Goal: Task Accomplishment & Management: Manage account settings

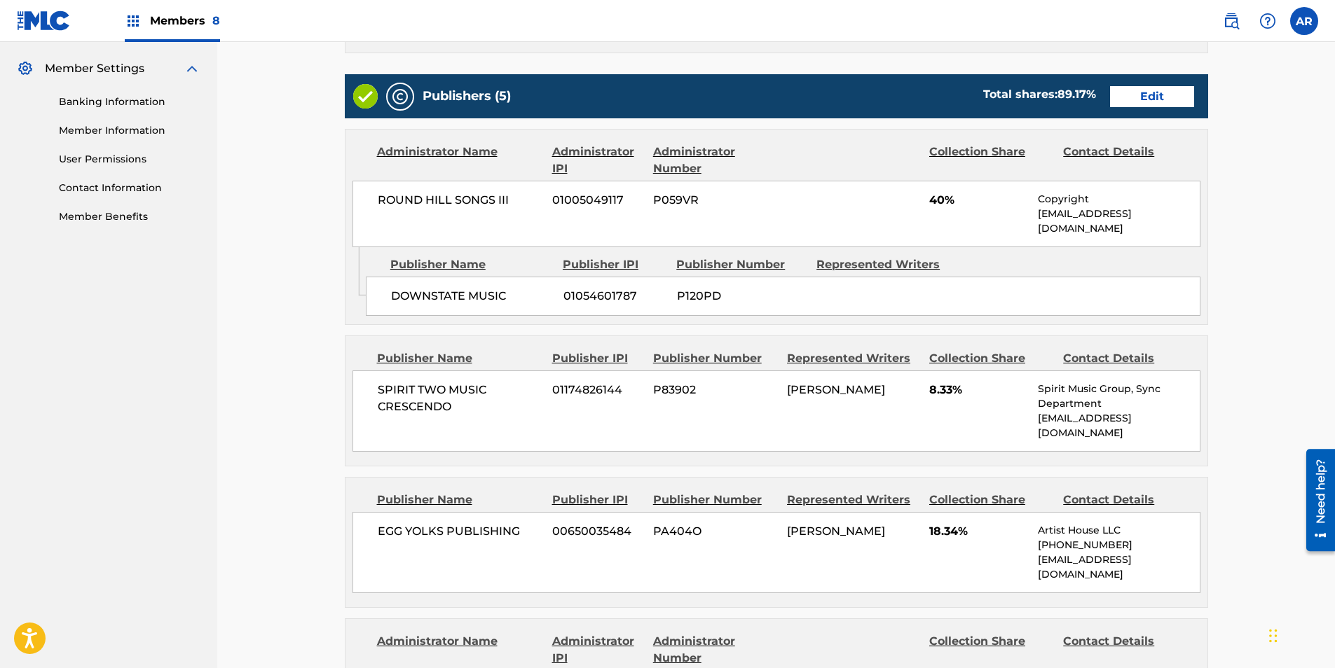
click at [946, 382] on span "8.33%" at bounding box center [978, 390] width 99 height 17
click at [1144, 92] on link "Edit" at bounding box center [1152, 96] width 84 height 21
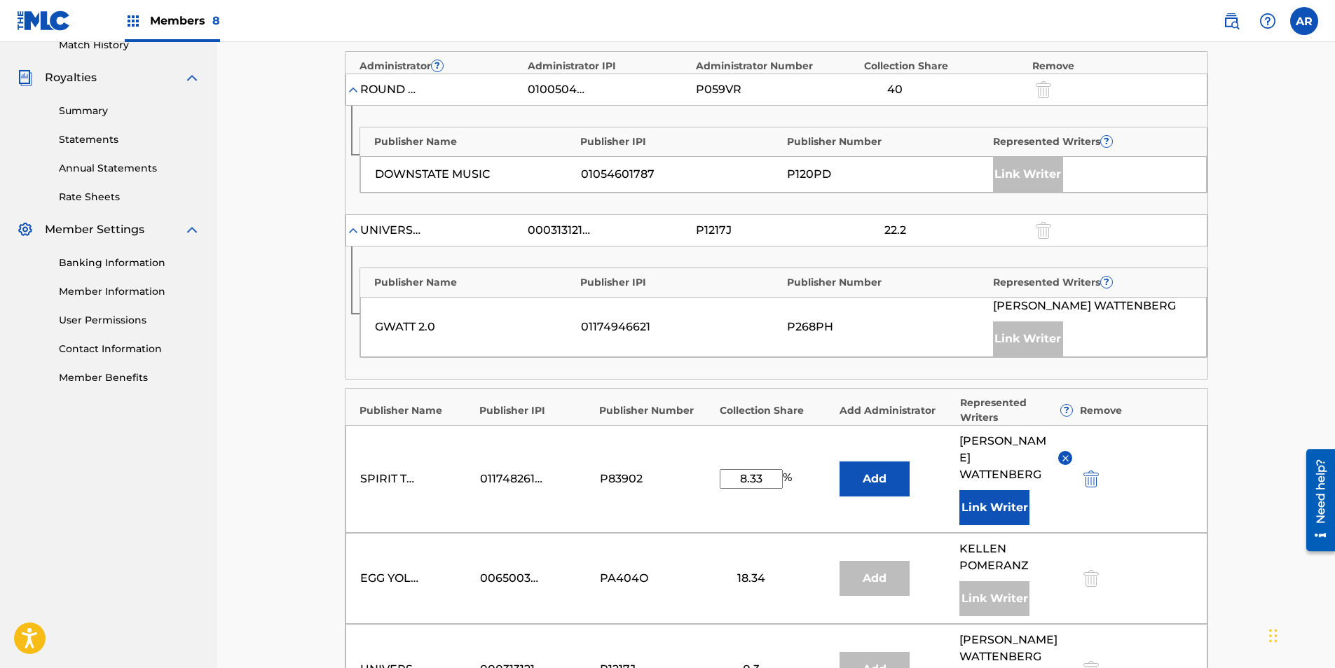
scroll to position [420, 0]
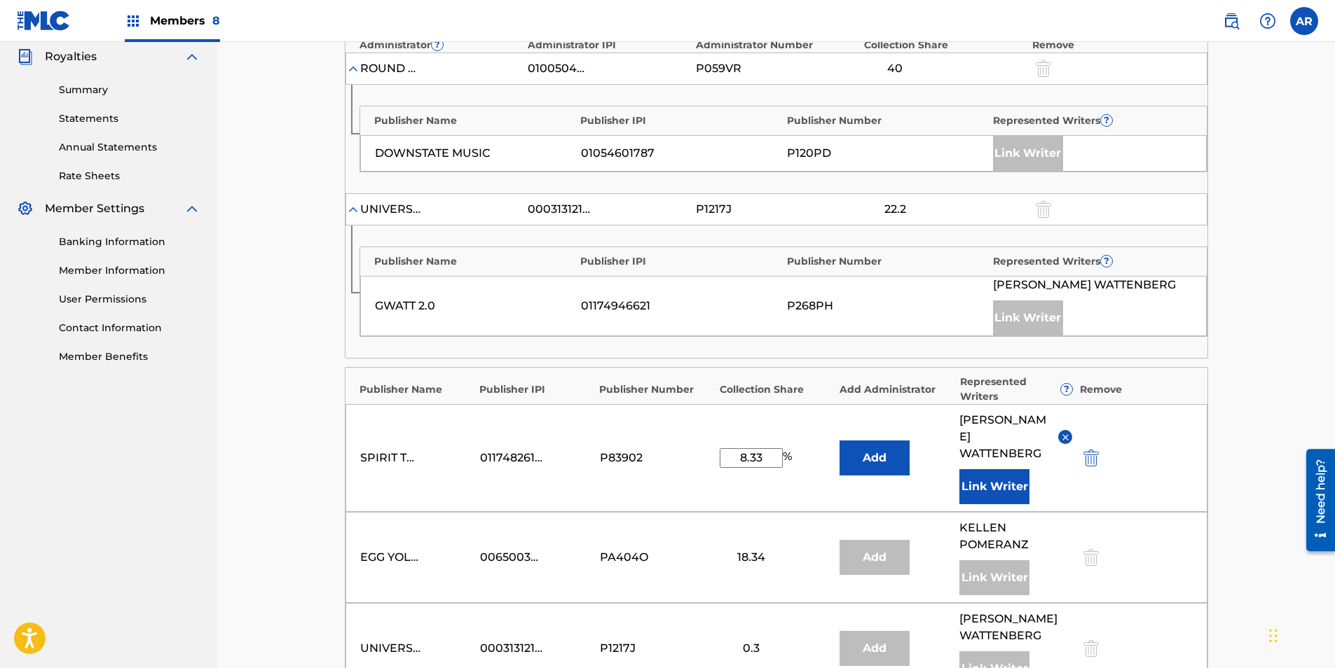
drag, startPoint x: 775, startPoint y: 458, endPoint x: 612, endPoint y: 431, distance: 164.8
click at [637, 448] on div "SPIRIT TWO MUSIC CRESCENDO 01174826144 P83902 8.33 % Add [PERSON_NAME] Link Wri…" at bounding box center [776, 458] width 862 height 108
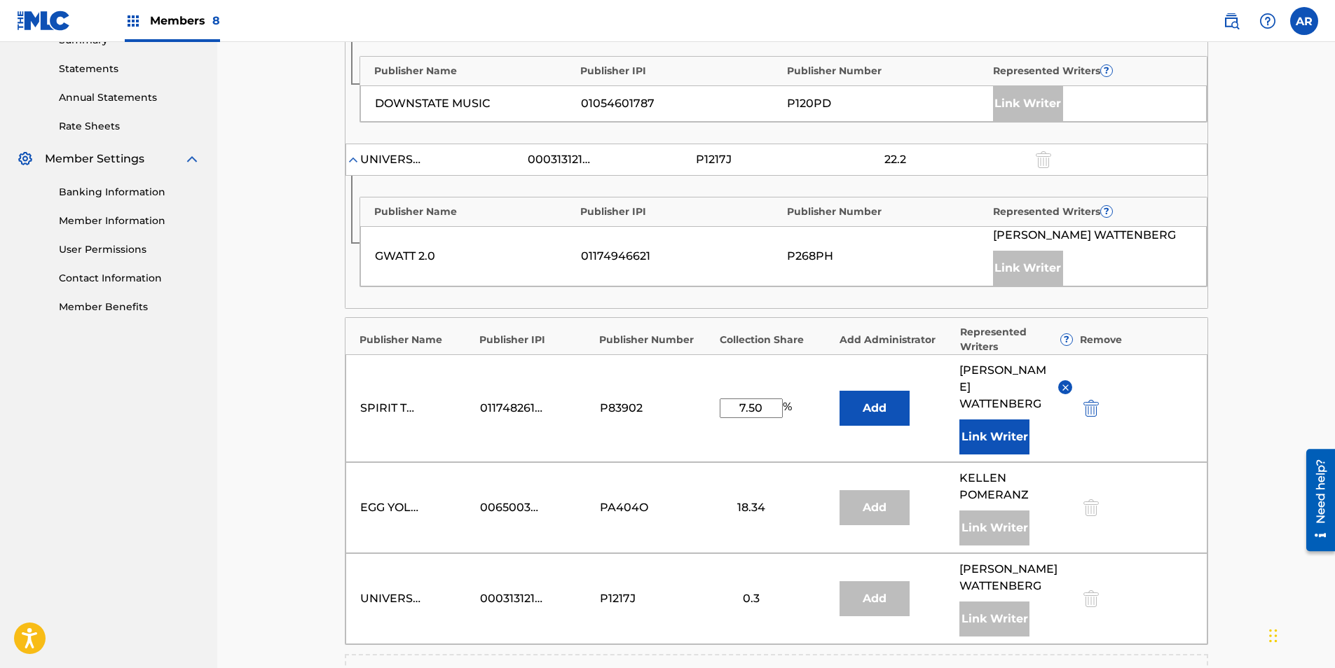
scroll to position [490, 0]
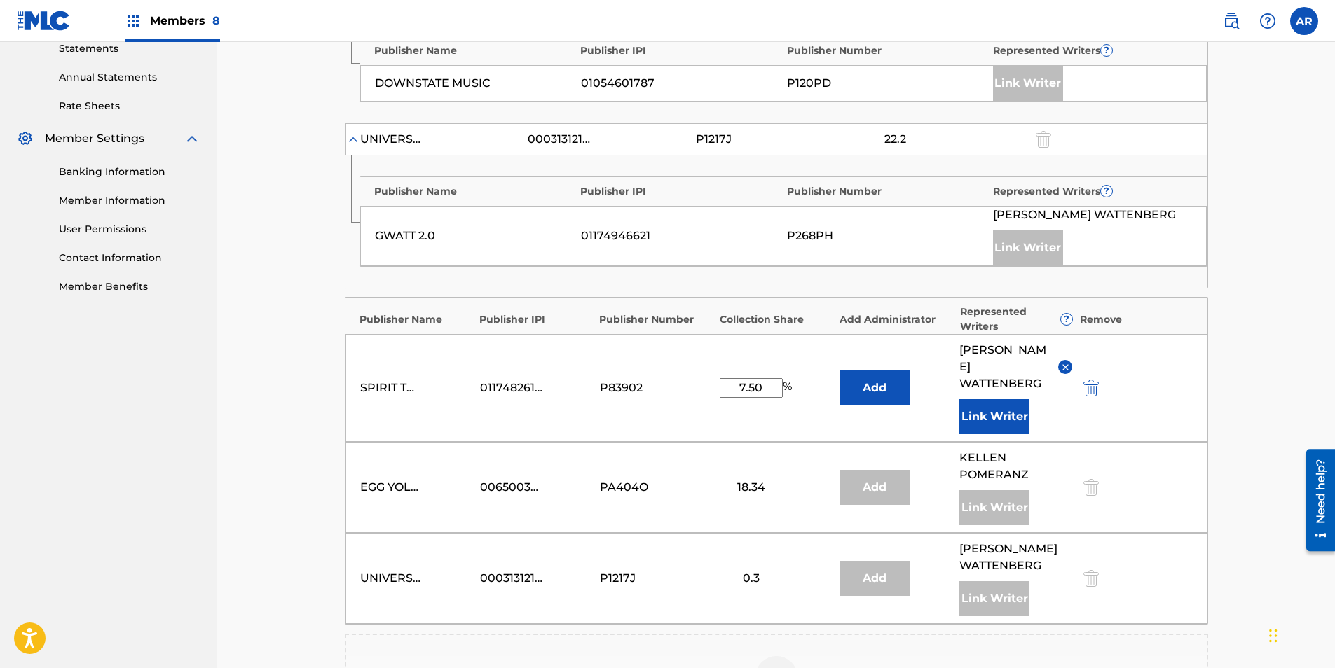
type input "7.50"
click at [1077, 506] on div "EGG YOLKS PUBLISHING 00650035484 PA404O 18.34 Add [PERSON_NAME] Link Writer" at bounding box center [776, 487] width 862 height 91
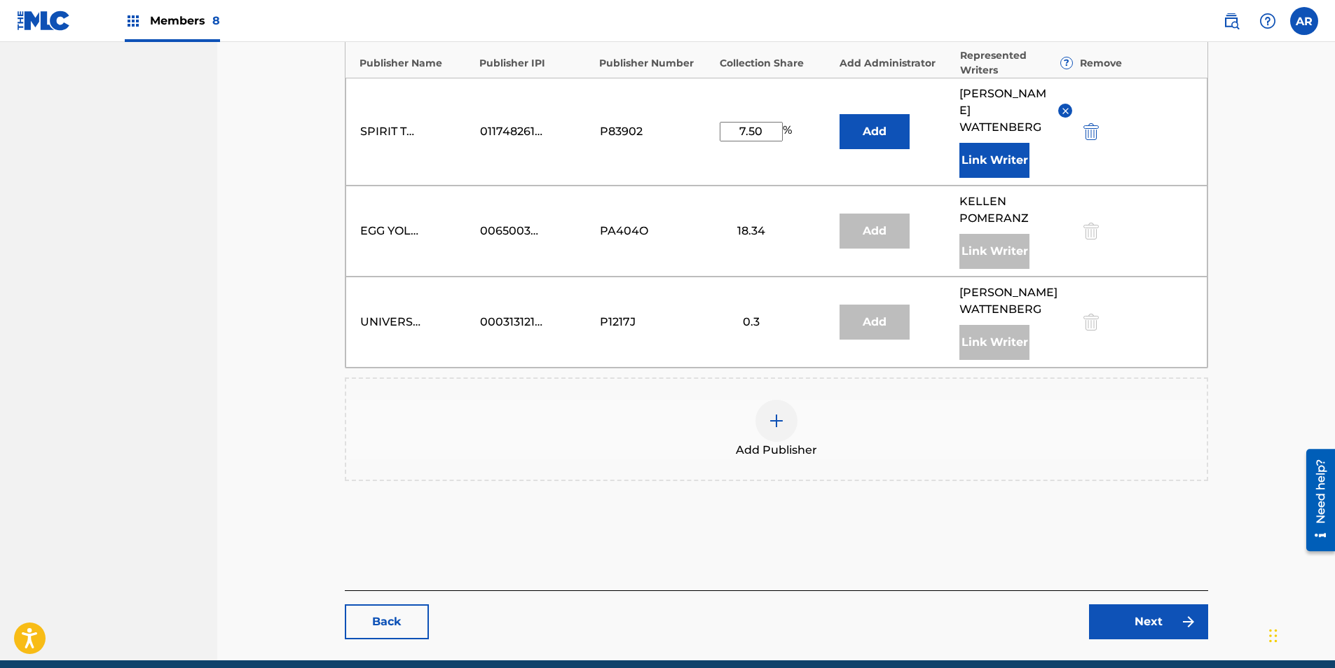
scroll to position [806, 0]
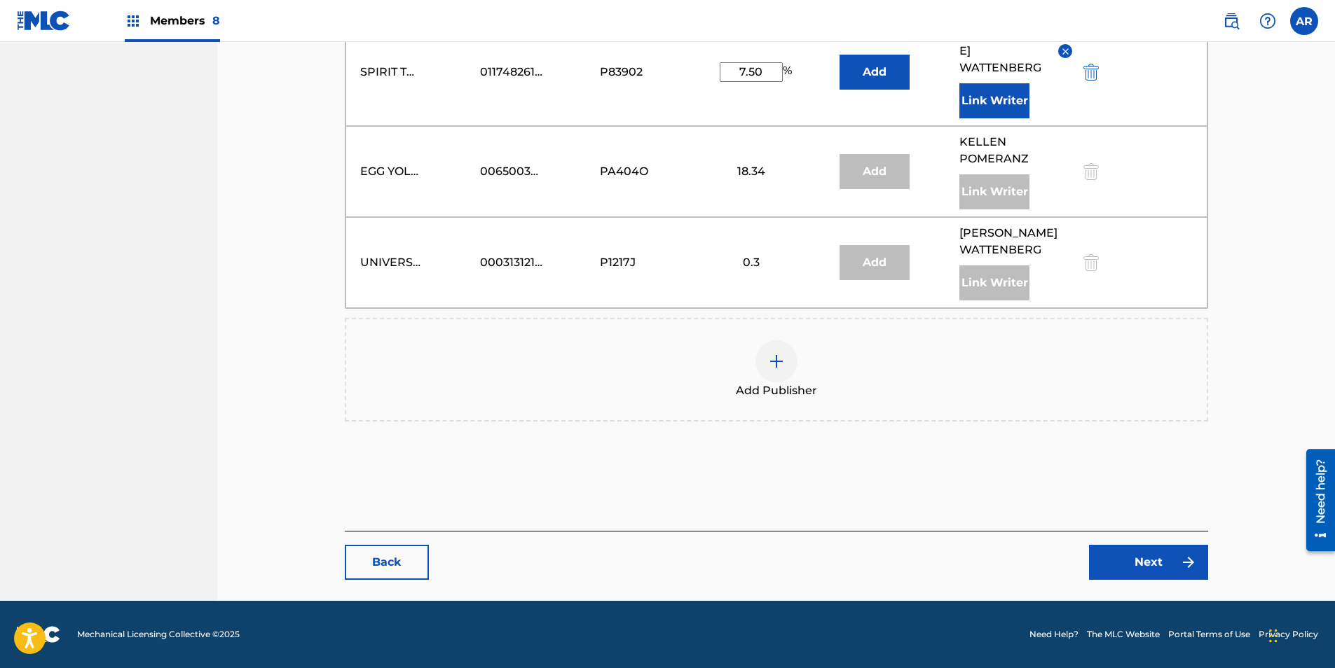
click at [1125, 558] on link "Next" at bounding box center [1148, 562] width 119 height 35
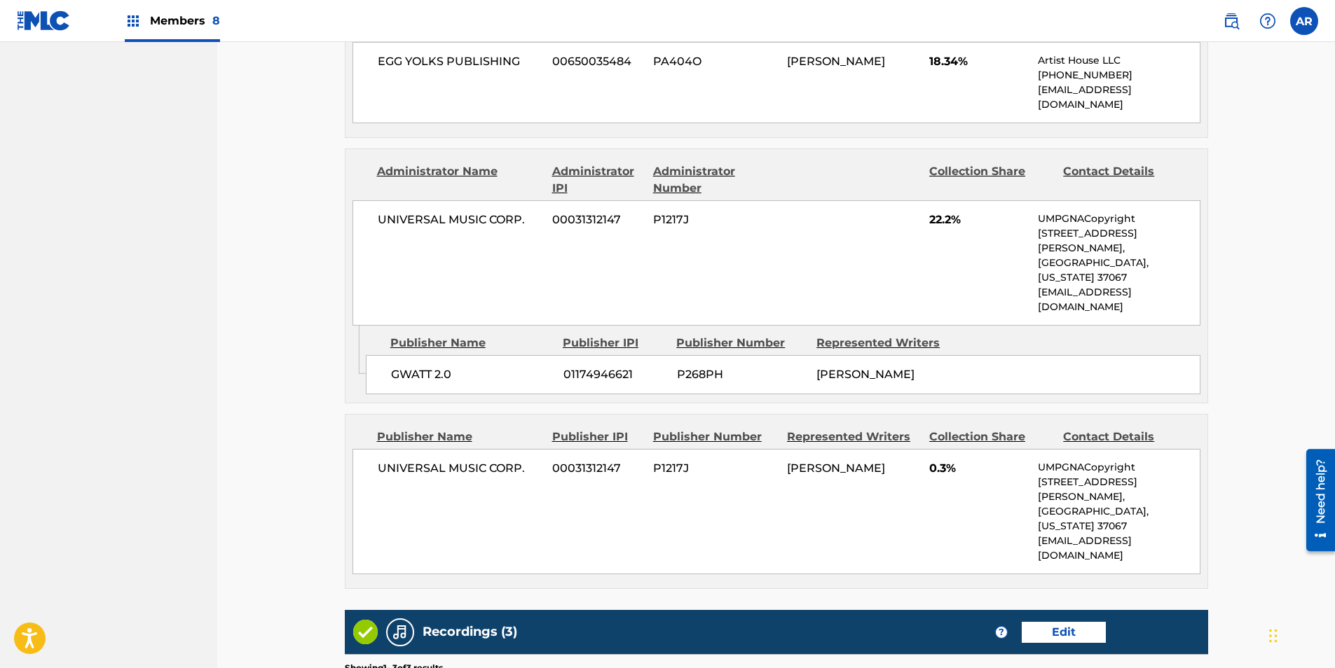
scroll to position [1261, 0]
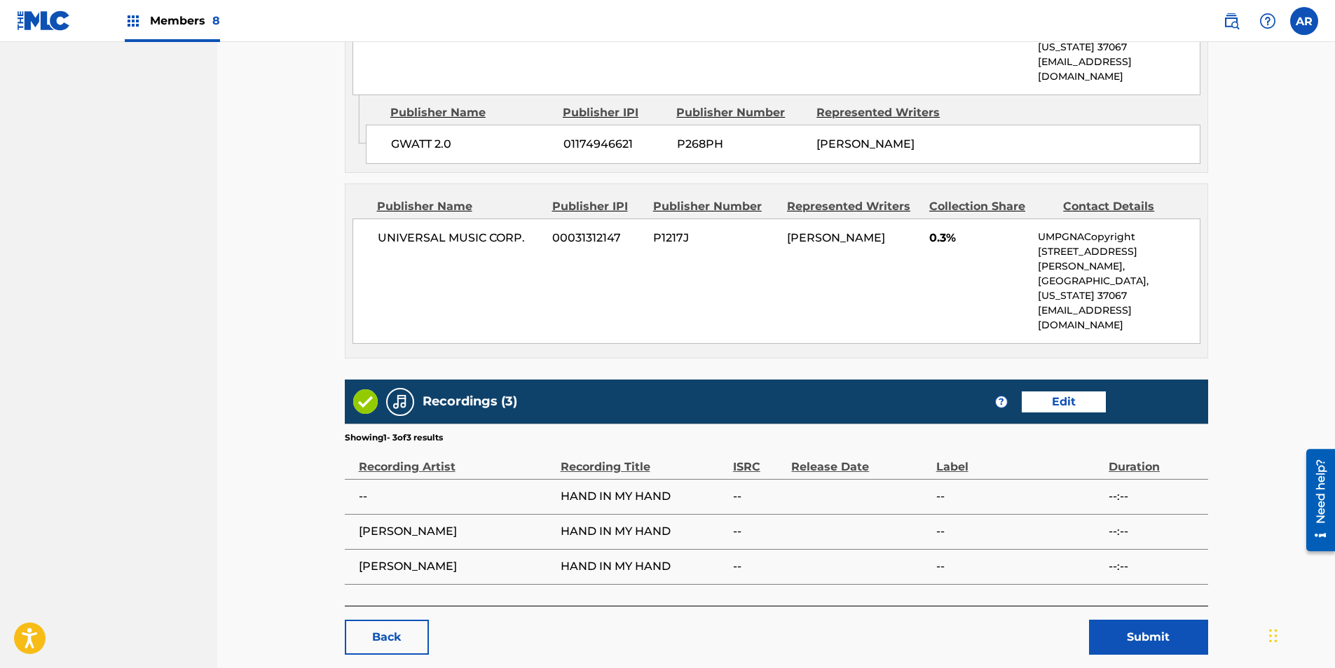
click at [1134, 620] on button "Submit" at bounding box center [1148, 637] width 119 height 35
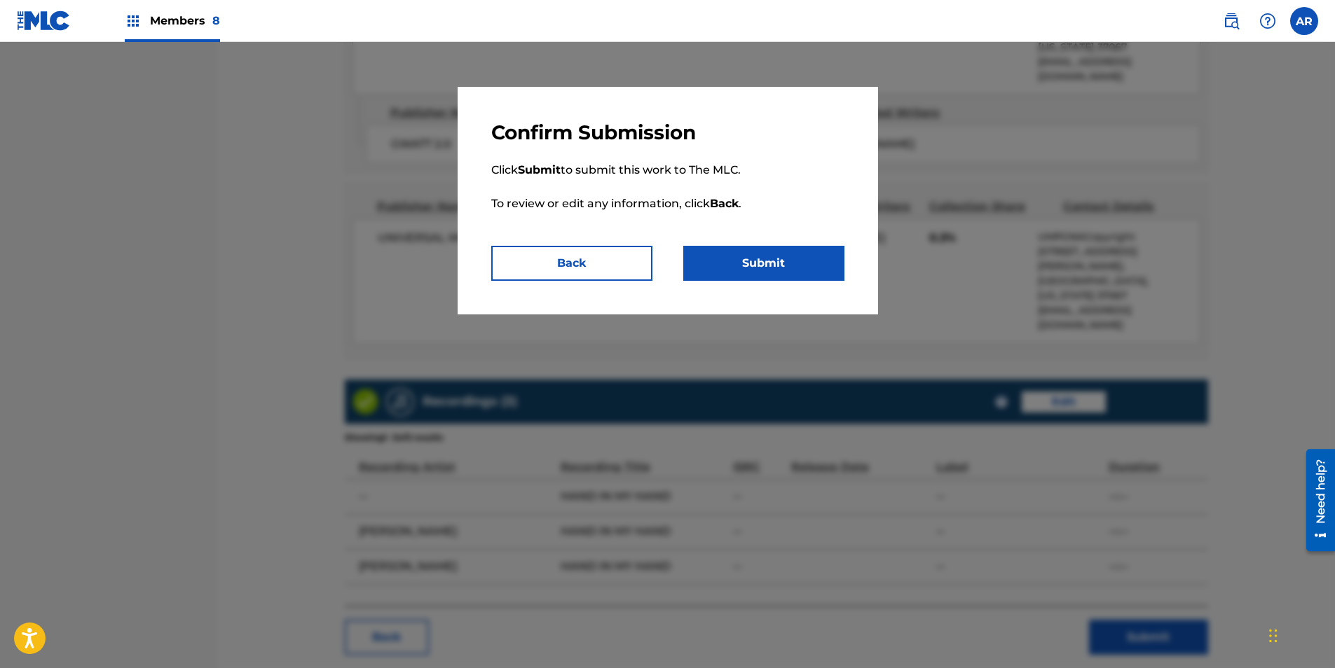
click at [740, 256] on button "Submit" at bounding box center [763, 263] width 161 height 35
